Goal: Task Accomplishment & Management: Use online tool/utility

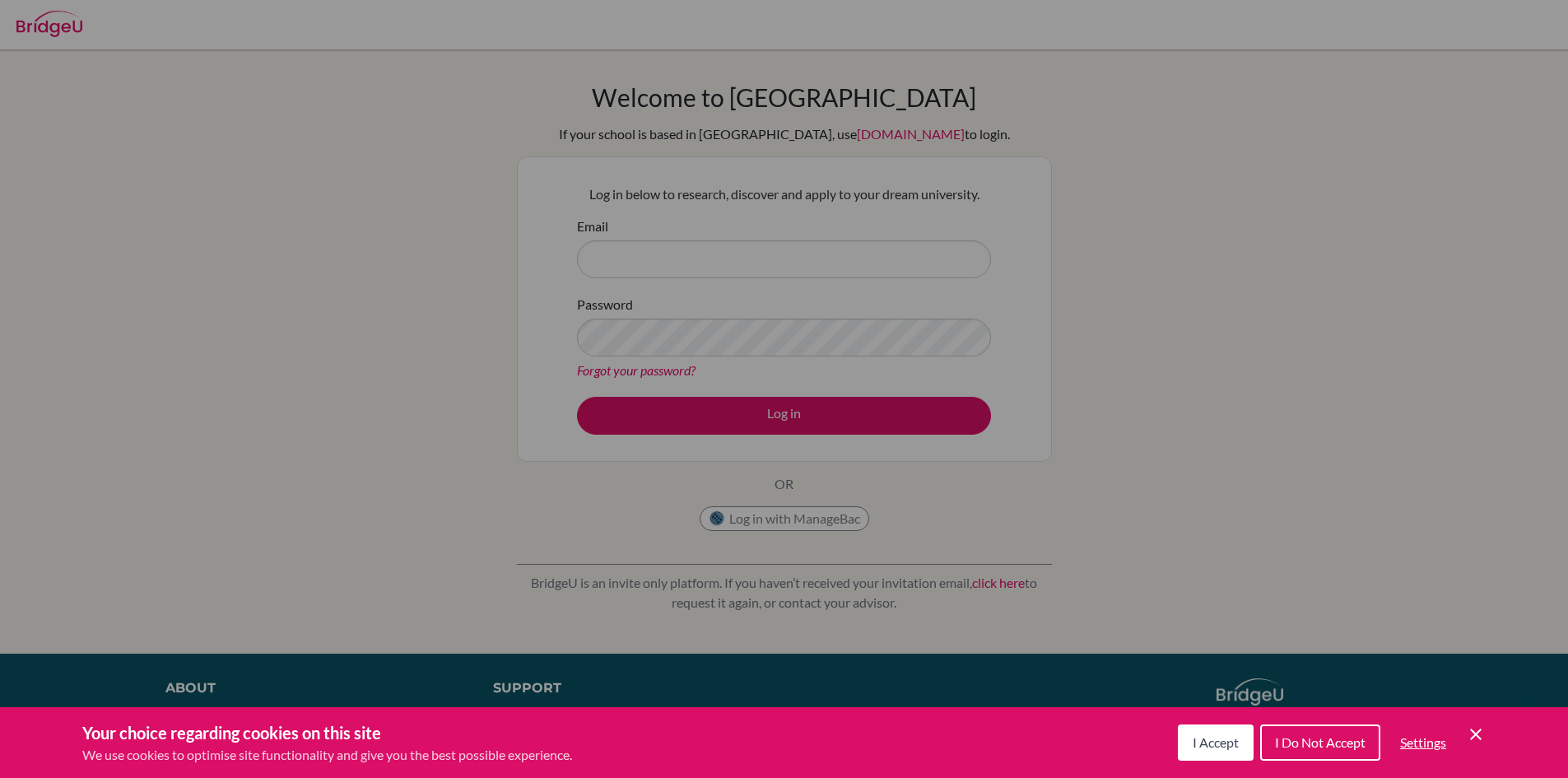
click at [749, 254] on div "Cookie Preferences" at bounding box center [784, 389] width 1568 height 778
drag, startPoint x: 1225, startPoint y: 749, endPoint x: 851, endPoint y: 494, distance: 452.7
click at [1223, 749] on span "I Accept" at bounding box center [1215, 742] width 46 height 16
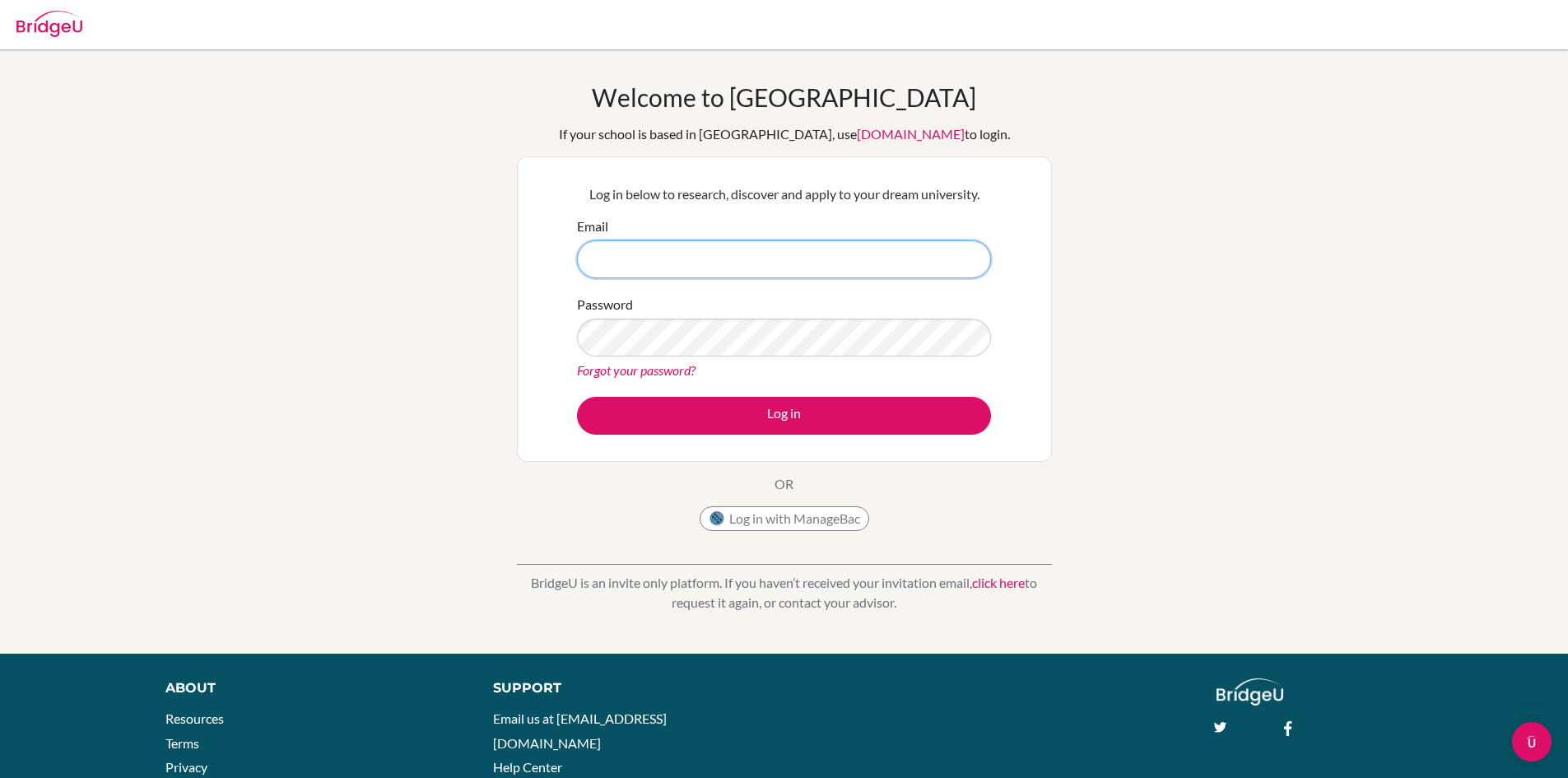
click at [724, 264] on input "Email" at bounding box center [784, 258] width 414 height 38
type input "[EMAIL_ADDRESS][DOMAIN_NAME]"
click at [577, 397] on button "Log in" at bounding box center [784, 415] width 414 height 38
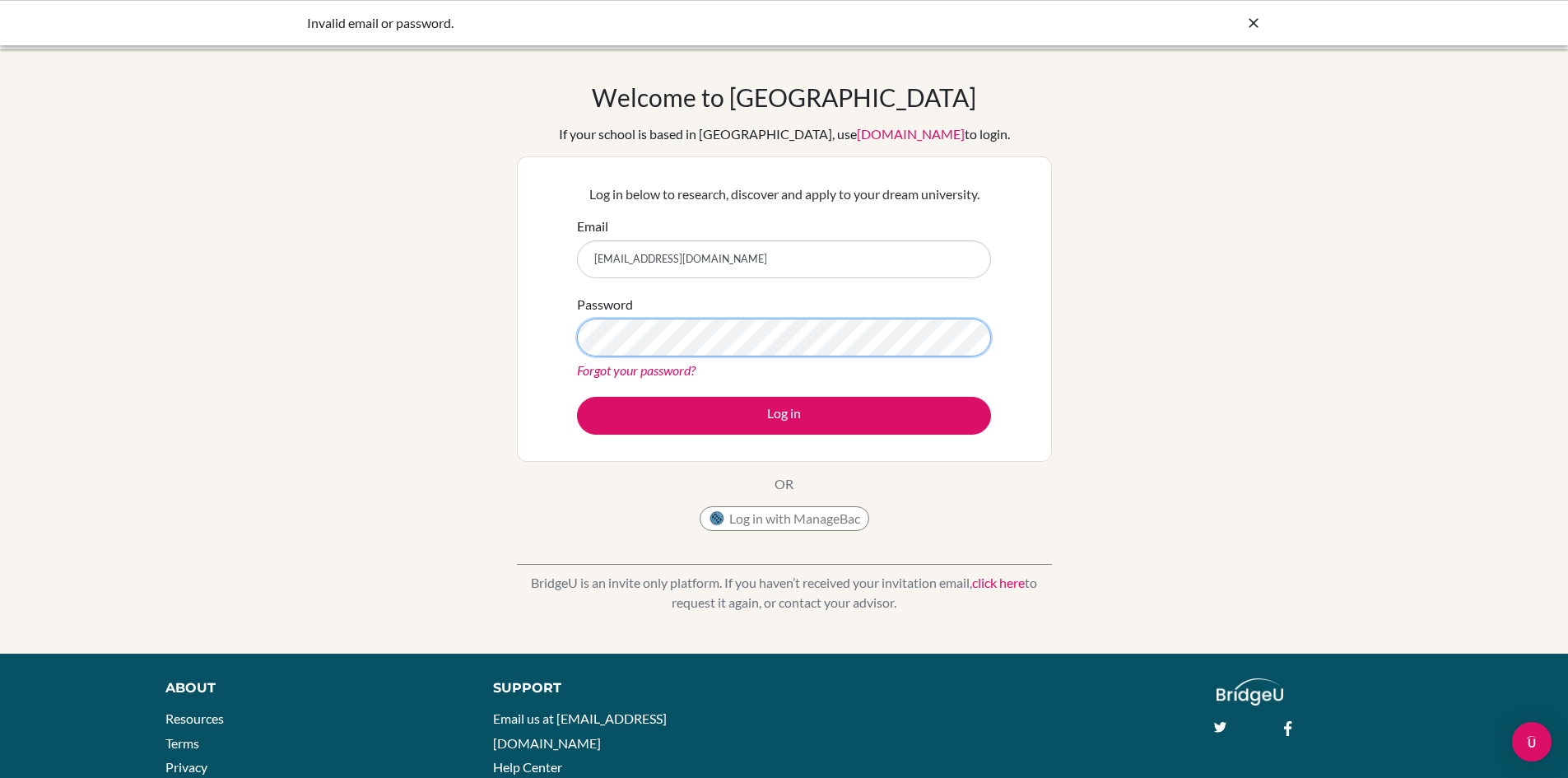
click at [577, 397] on button "Log in" at bounding box center [784, 415] width 414 height 38
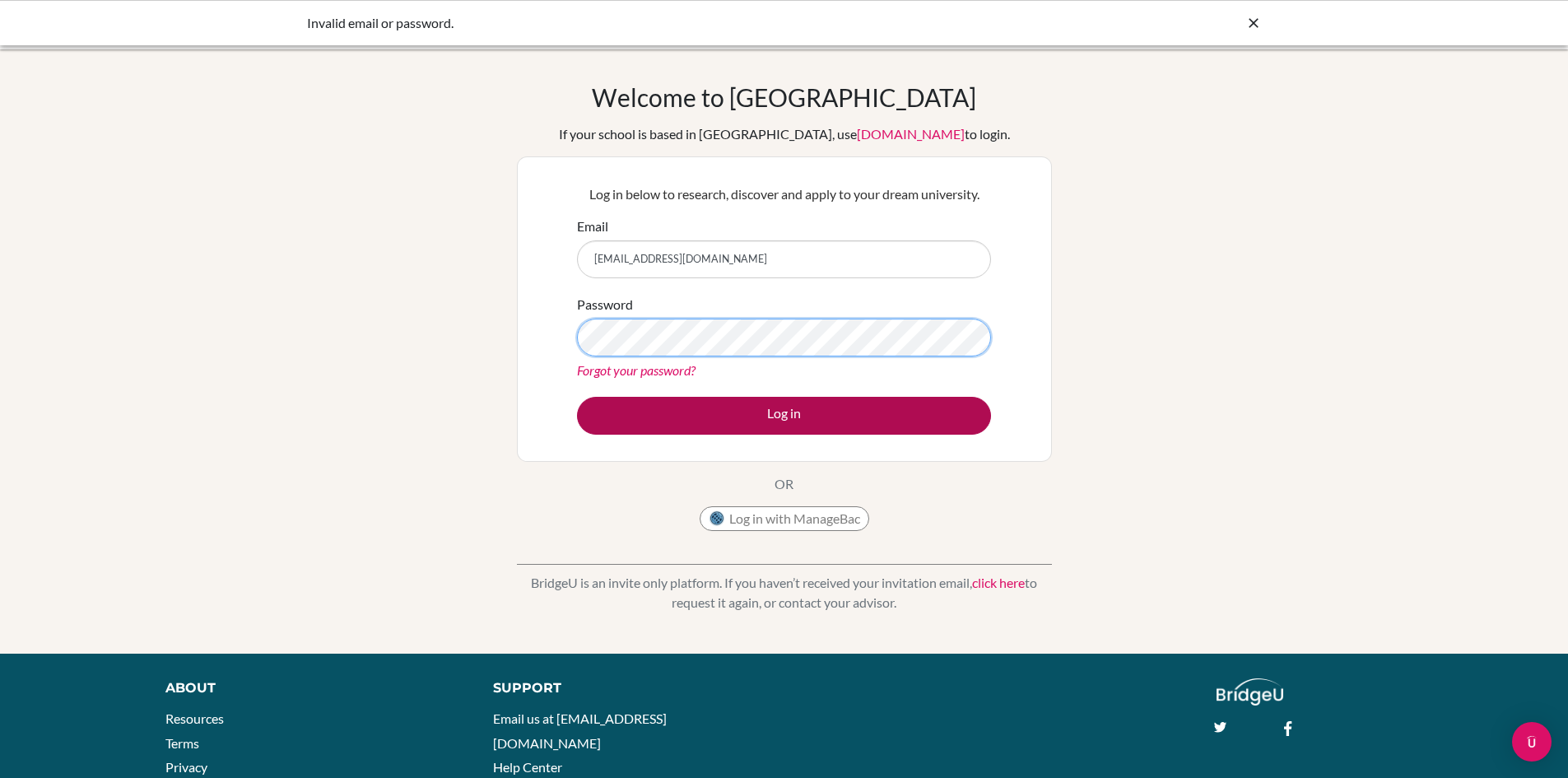
click at [577, 397] on button "Log in" at bounding box center [784, 415] width 414 height 38
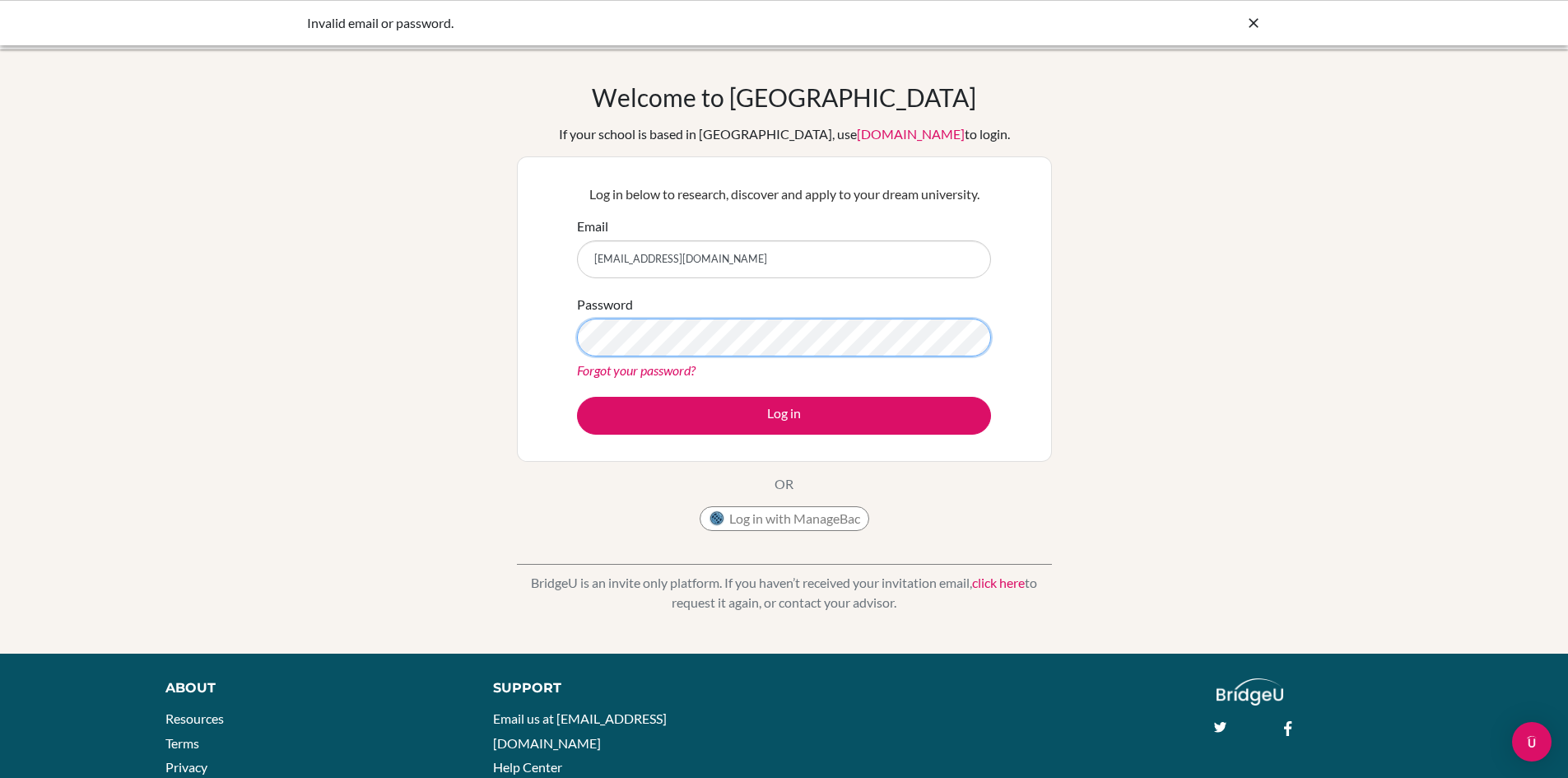
click at [577, 397] on button "Log in" at bounding box center [784, 415] width 414 height 38
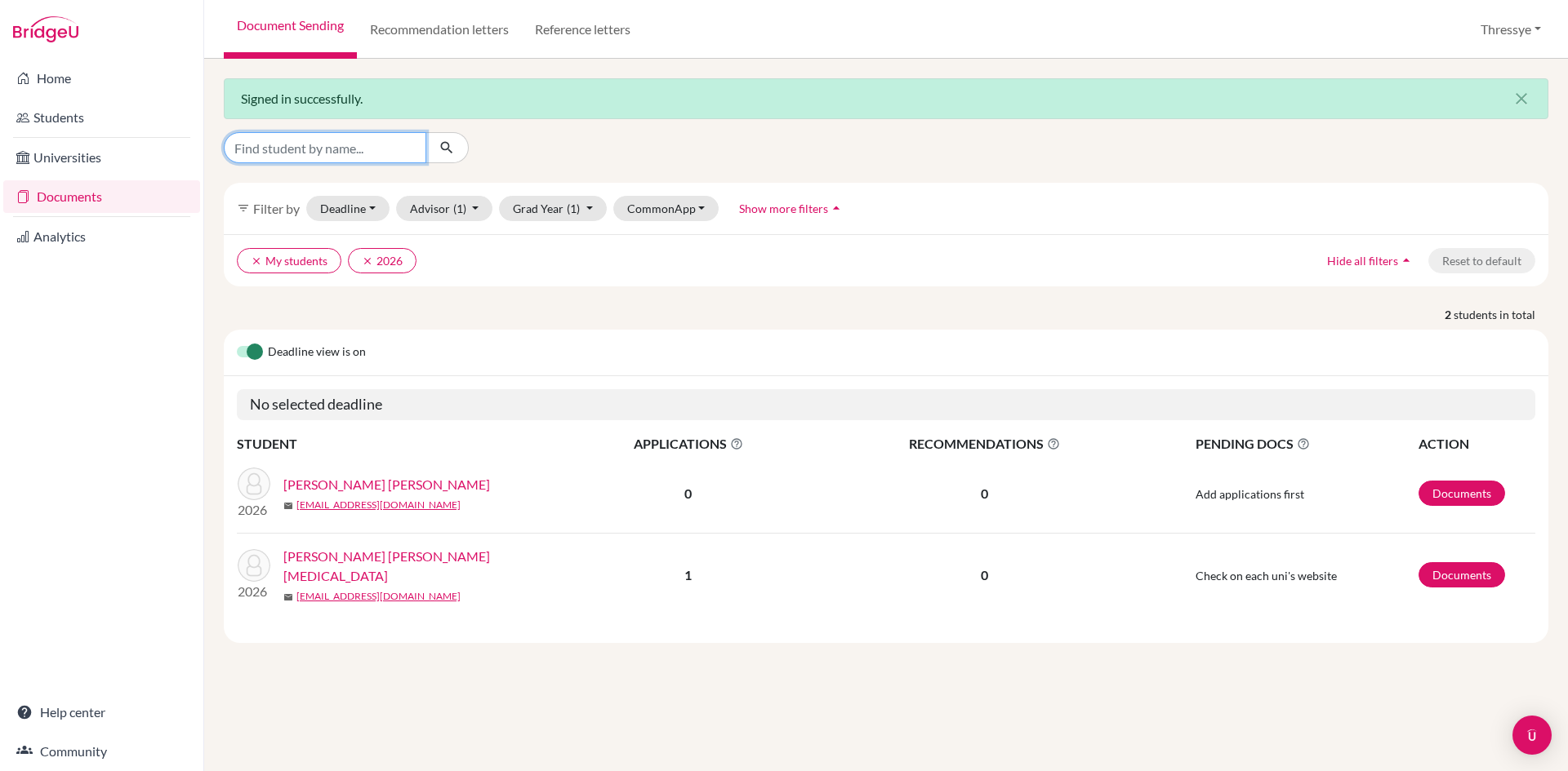
click at [379, 153] on input "Find student by name..." at bounding box center [324, 148] width 203 height 31
click at [324, 158] on input "Find student by name..." at bounding box center [324, 148] width 203 height 31
type input "y"
type input "jayden"
click button "submit" at bounding box center [447, 148] width 44 height 31
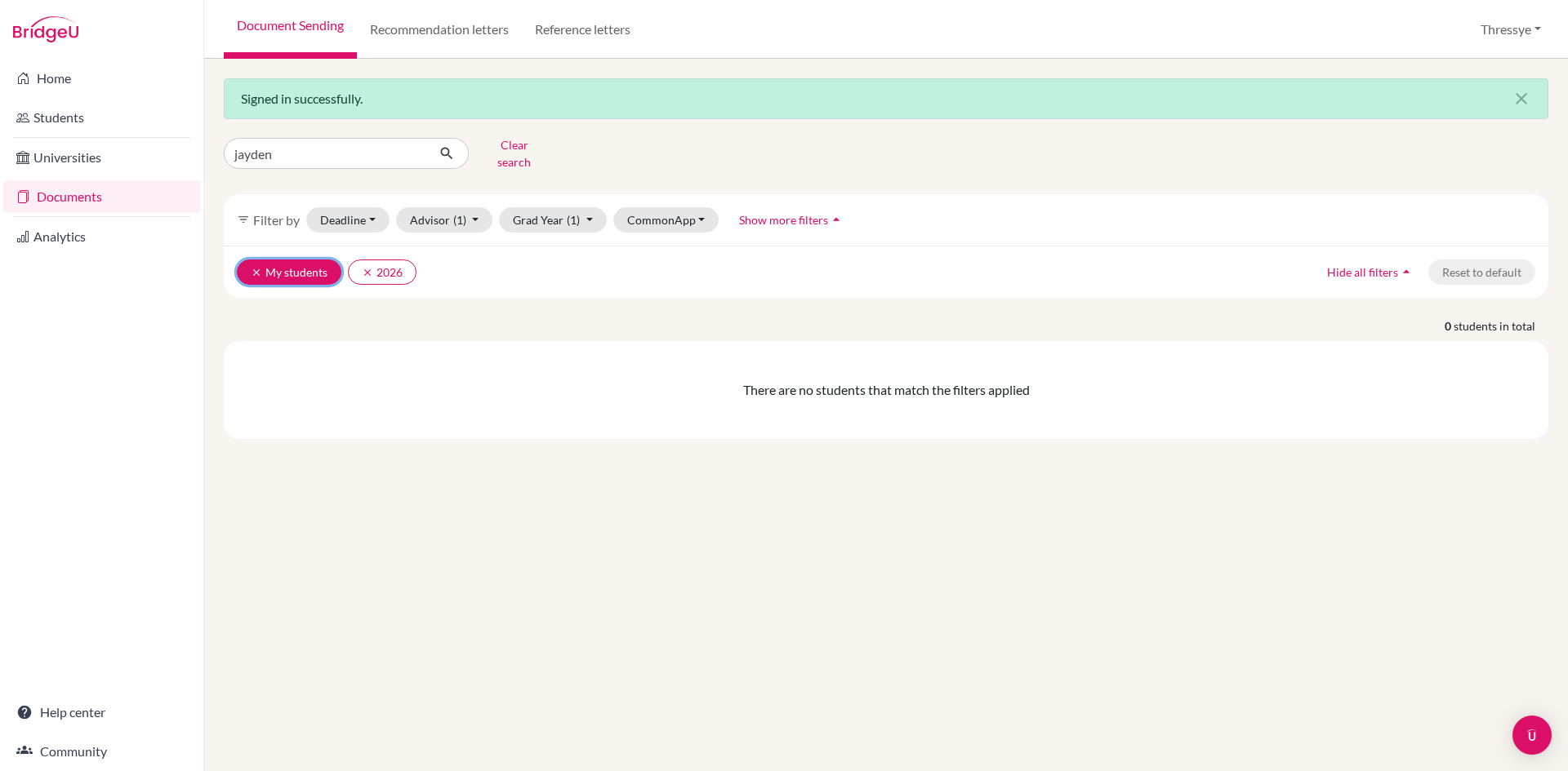
click at [251, 267] on icon "clear" at bounding box center [256, 272] width 12 height 12
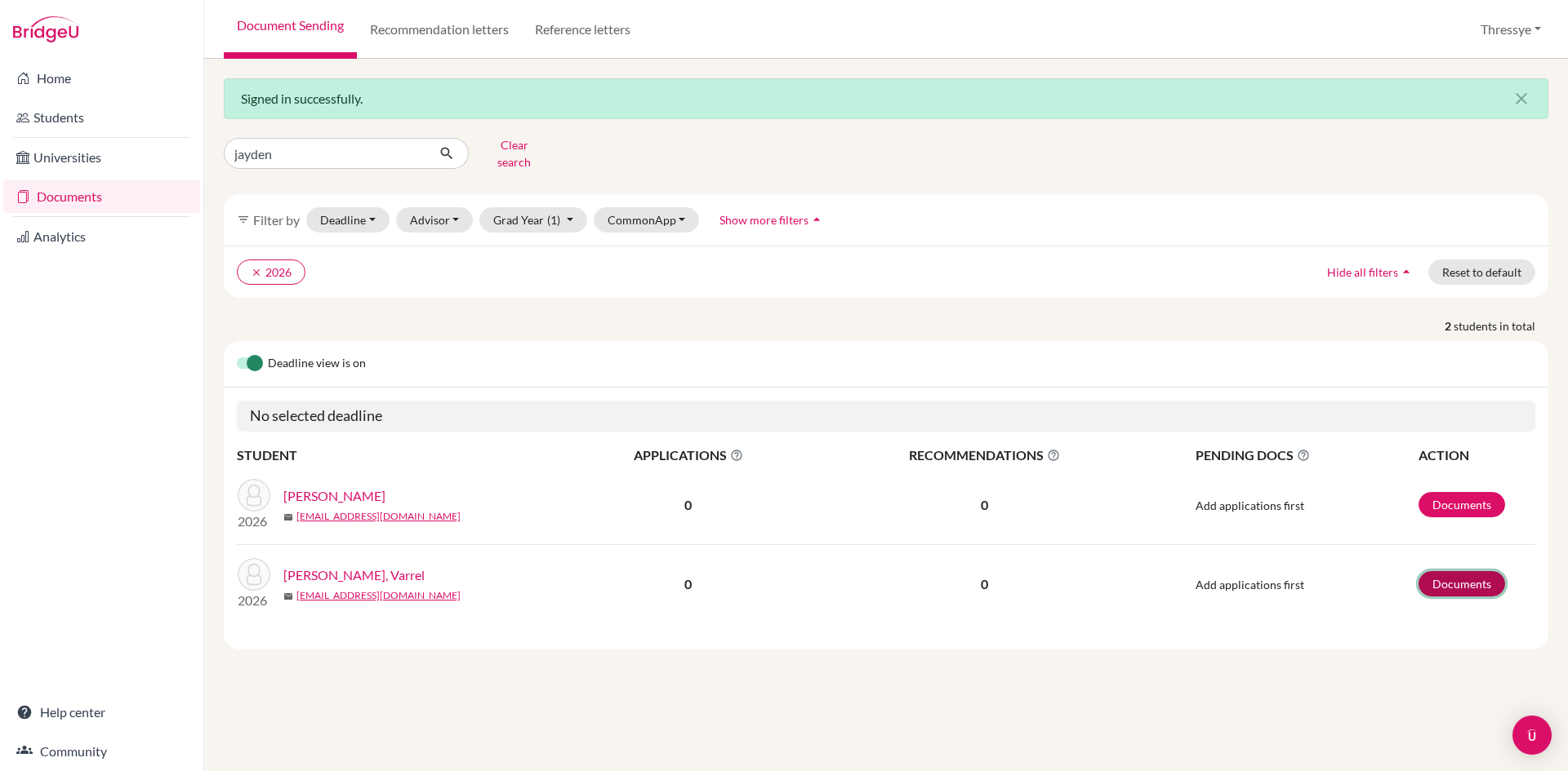
click at [1474, 571] on link "Documents" at bounding box center [1461, 584] width 86 height 25
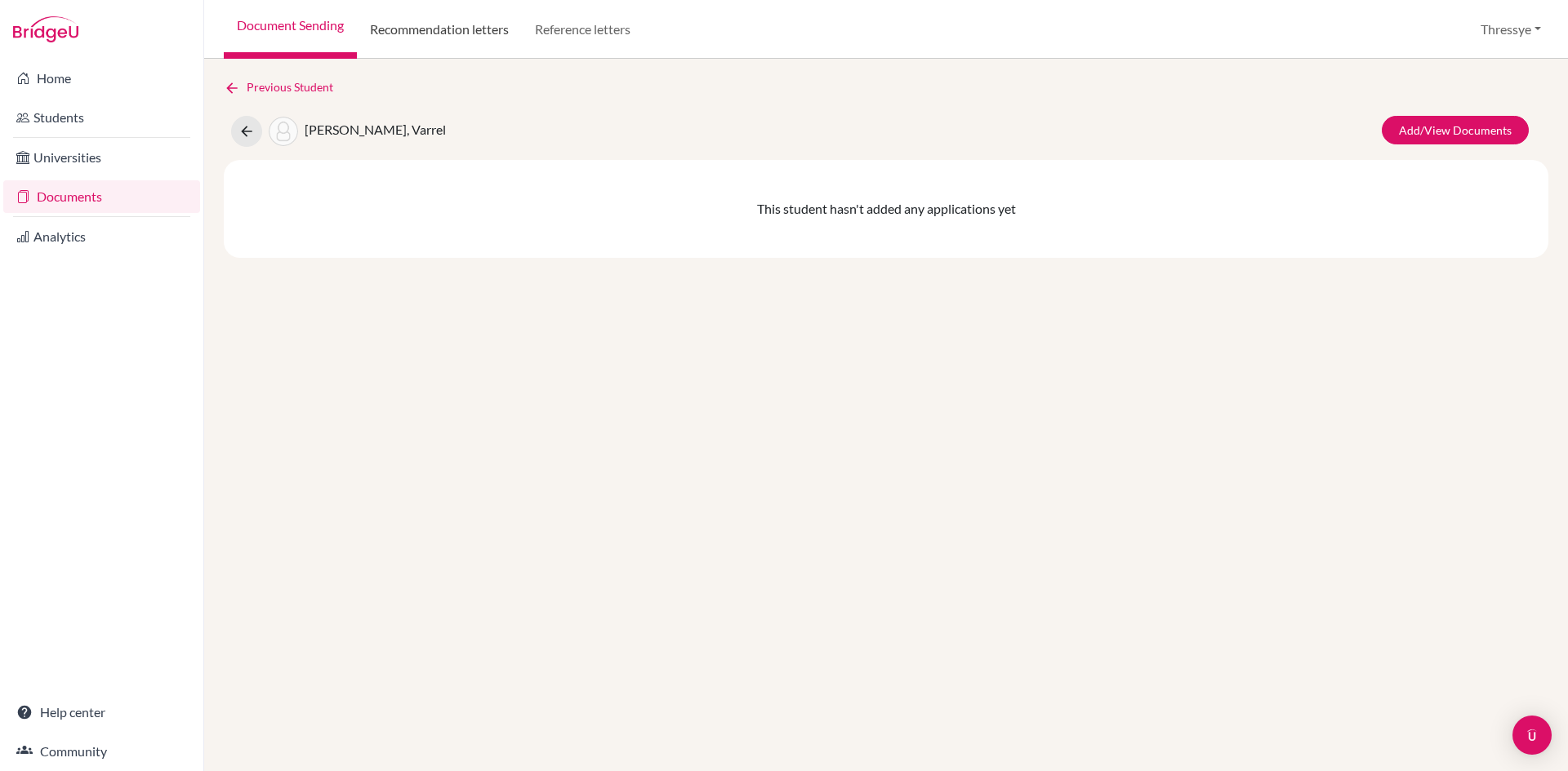
click at [432, 35] on link "Recommendation letters" at bounding box center [440, 29] width 165 height 59
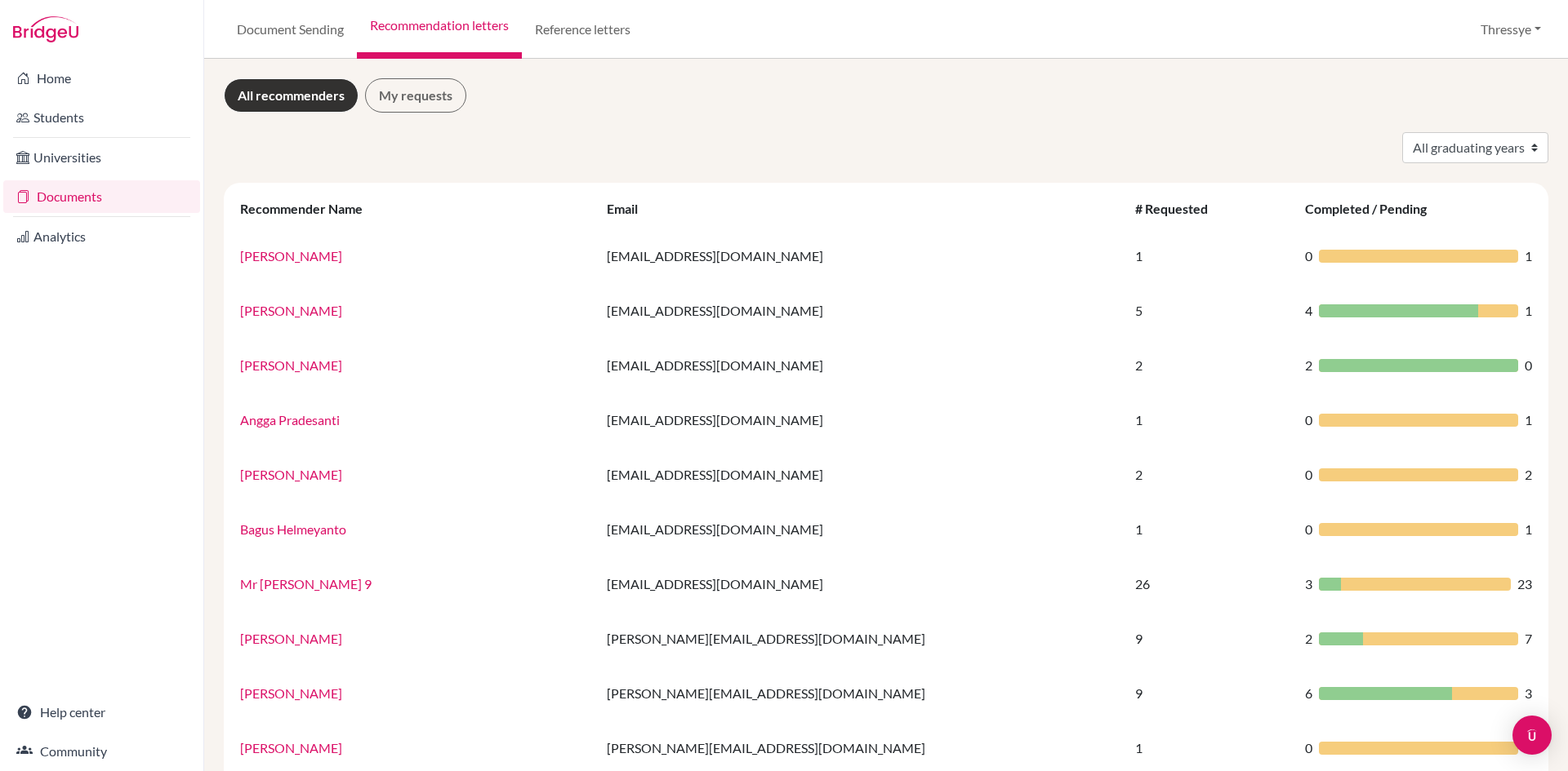
click at [67, 206] on link "Documents" at bounding box center [102, 197] width 197 height 33
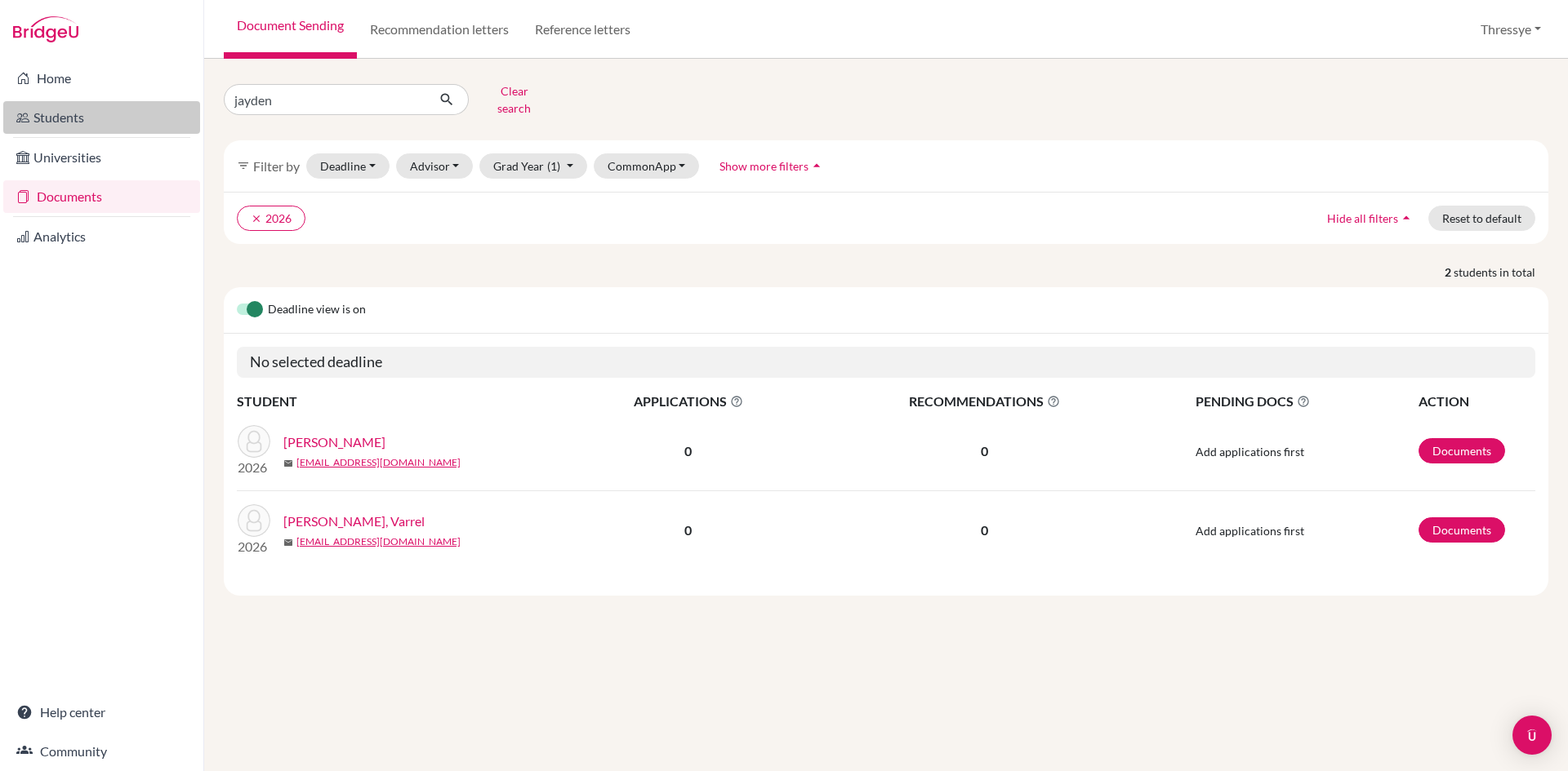
click at [61, 116] on link "Students" at bounding box center [102, 117] width 197 height 33
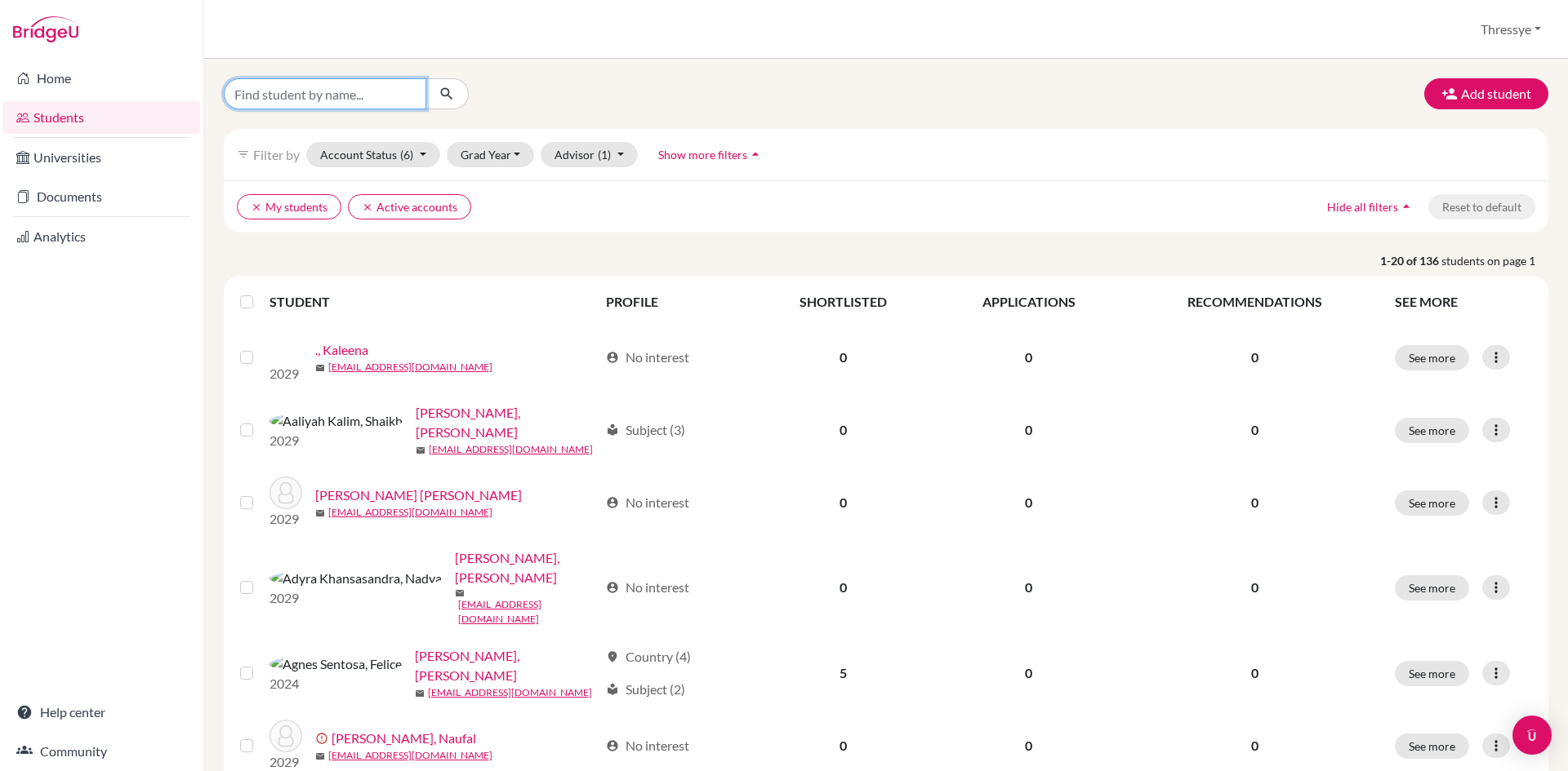
click at [368, 91] on input "Find student by name..." at bounding box center [324, 94] width 203 height 31
type input "jayden"
click button "submit" at bounding box center [447, 94] width 44 height 31
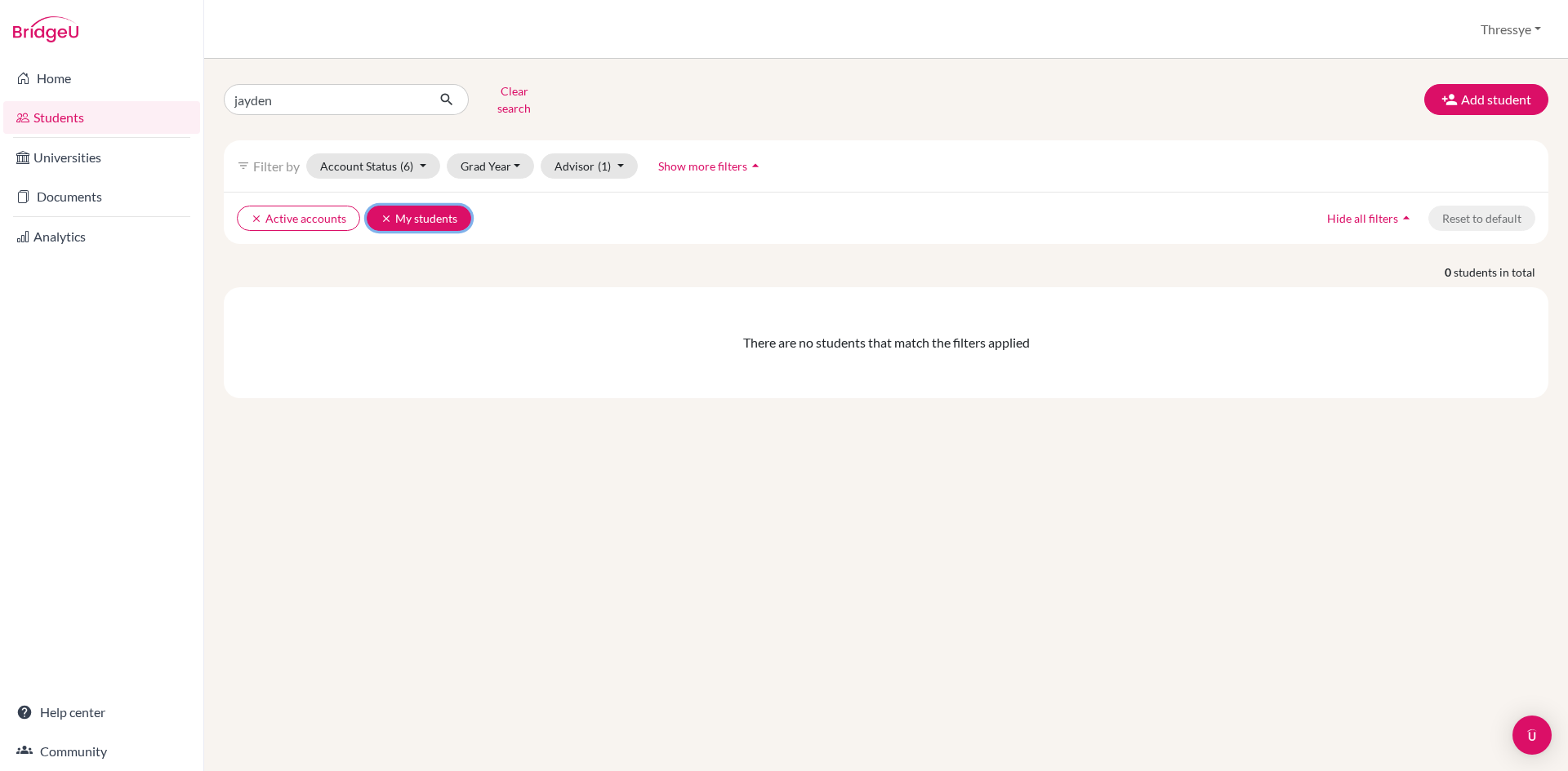
click at [381, 213] on icon "clear" at bounding box center [386, 219] width 12 height 12
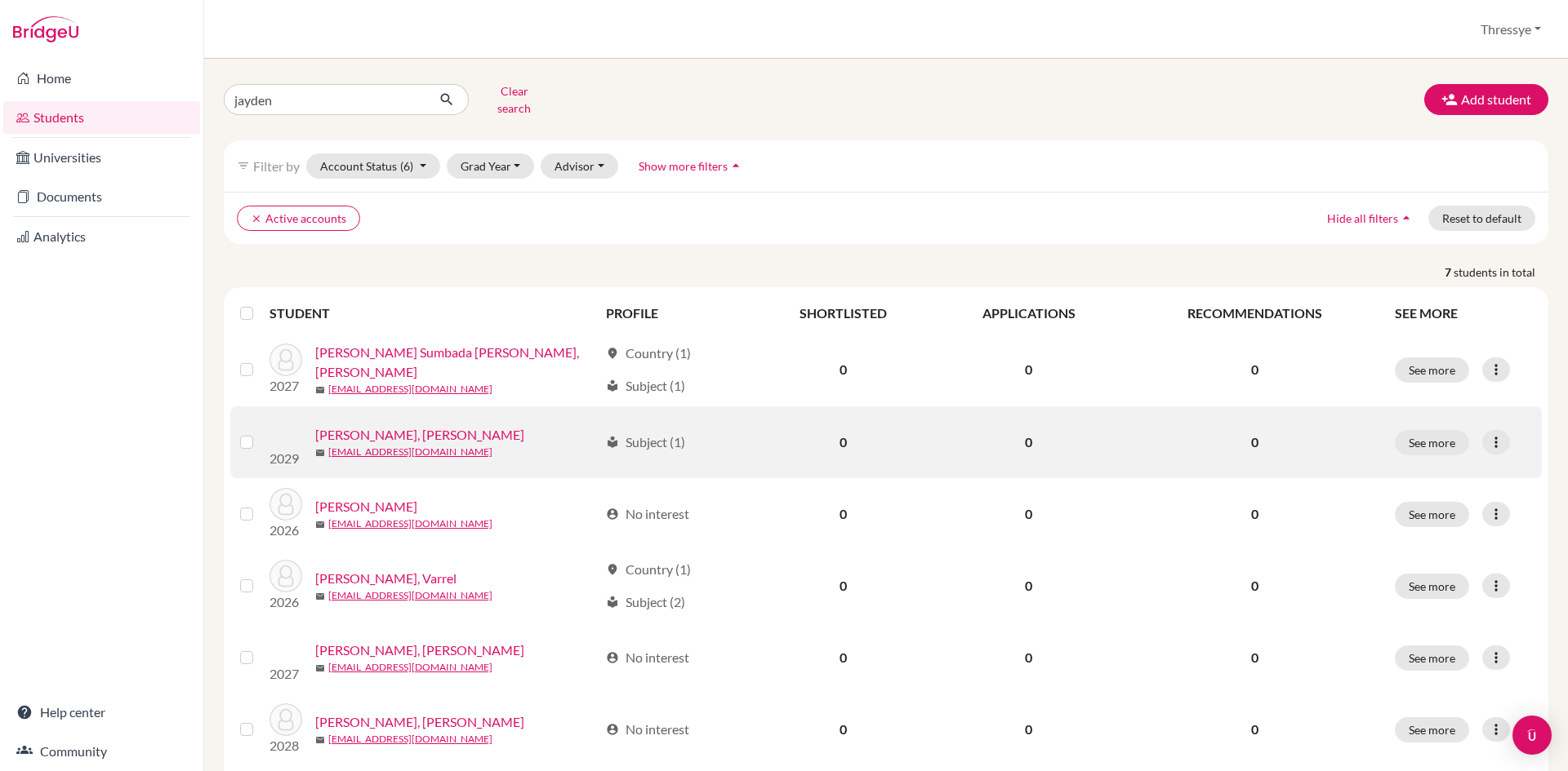
scroll to position [99, 0]
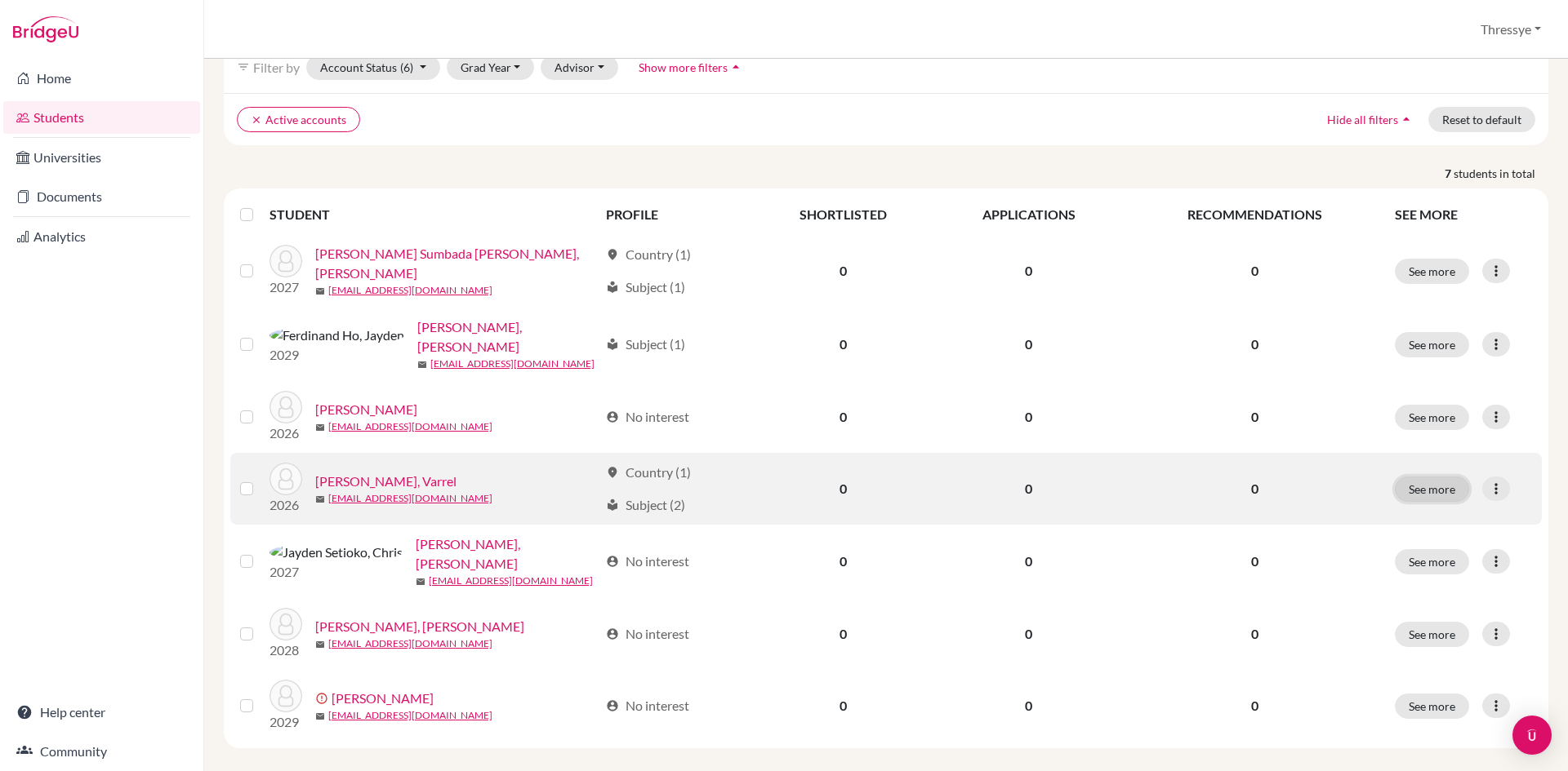
click at [1434, 482] on button "See more" at bounding box center [1432, 489] width 74 height 25
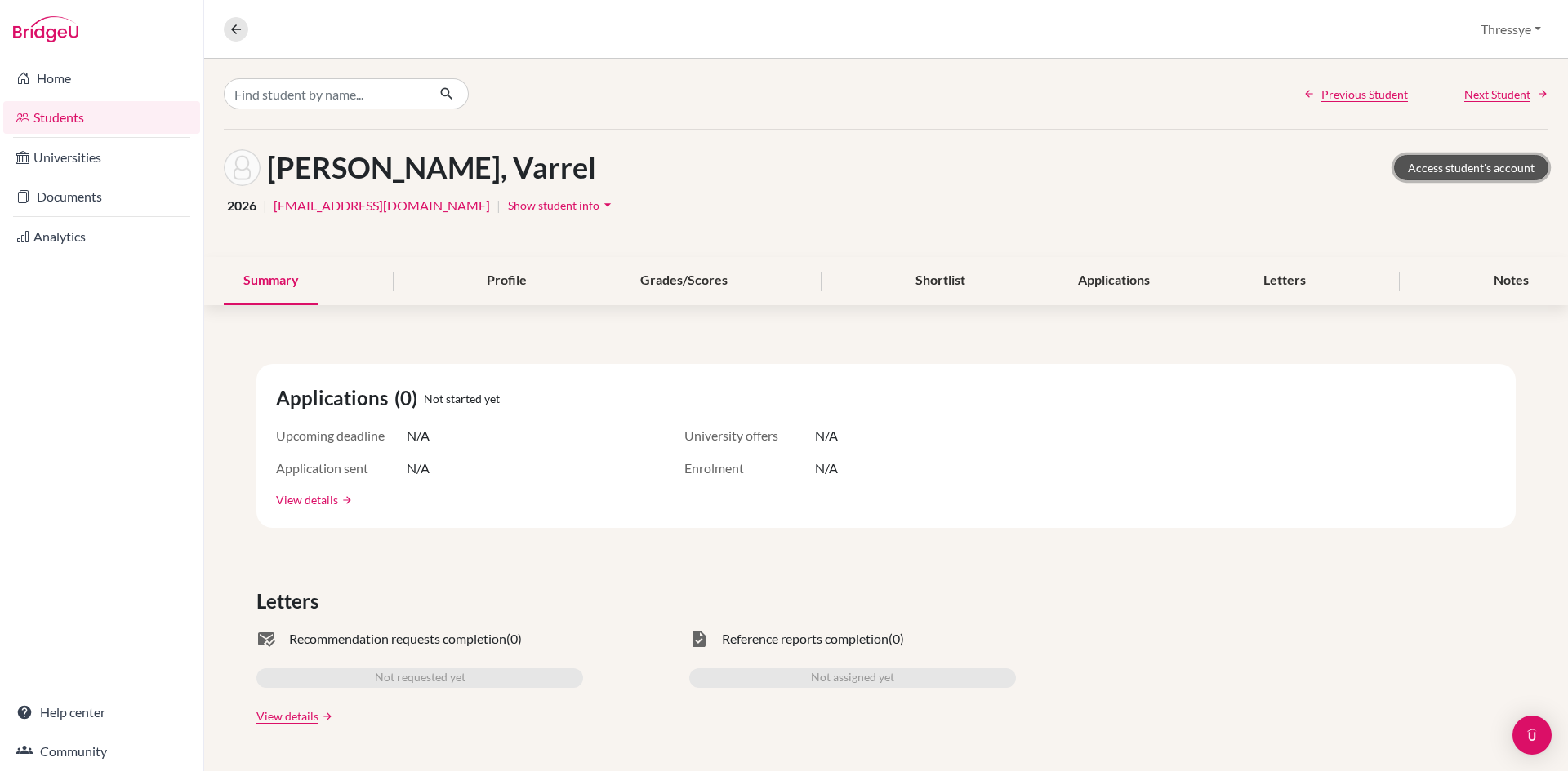
click at [1442, 164] on link "Access student's account" at bounding box center [1471, 168] width 154 height 25
